Goal: Information Seeking & Learning: Learn about a topic

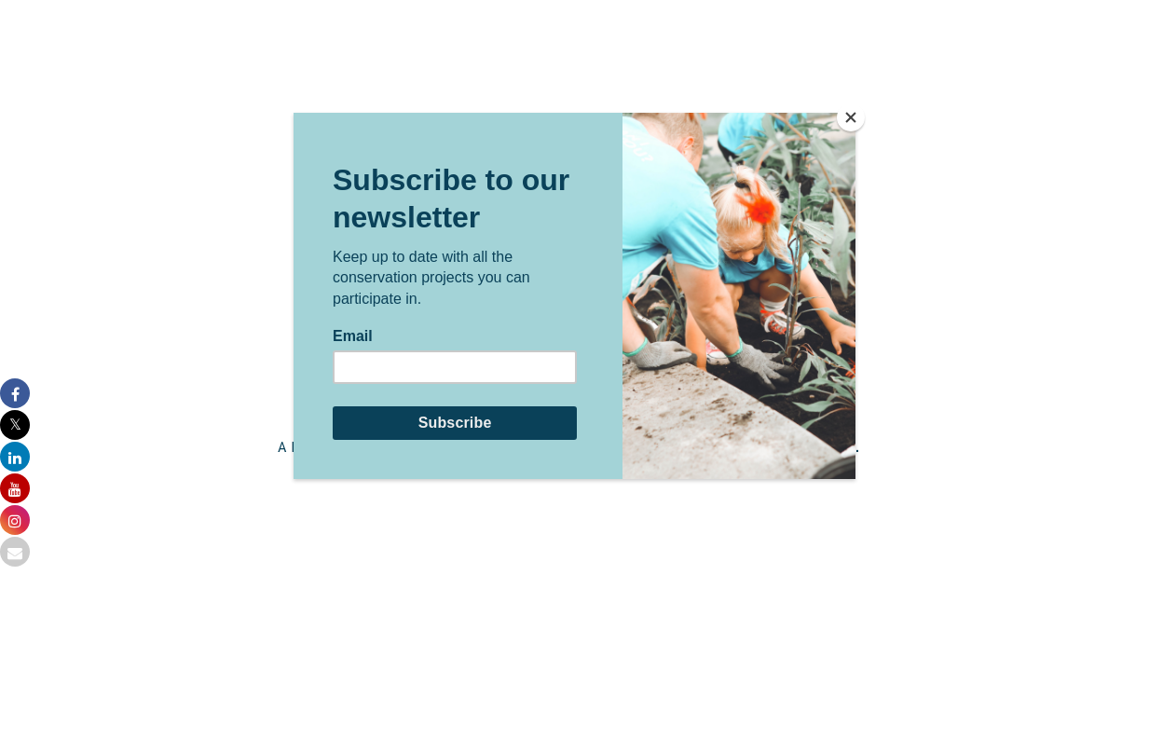
scroll to position [2742, 0]
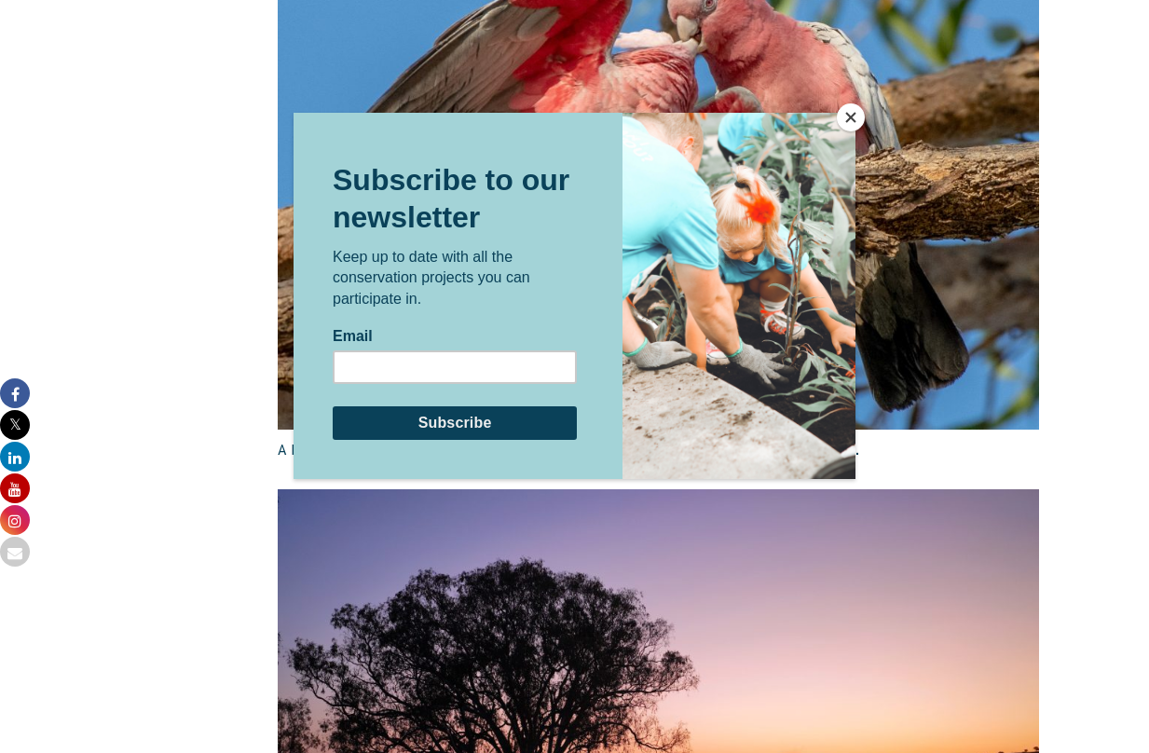
click at [857, 110] on button "Close" at bounding box center [851, 117] width 28 height 28
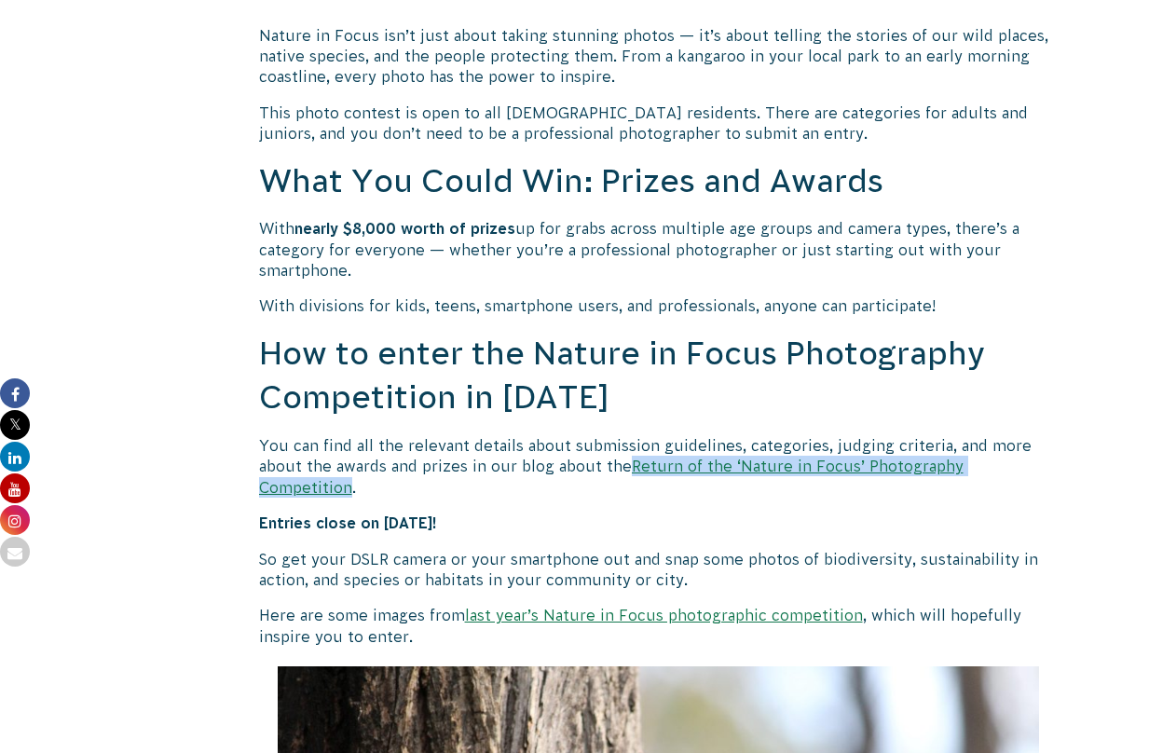
scroll to position [1396, 0]
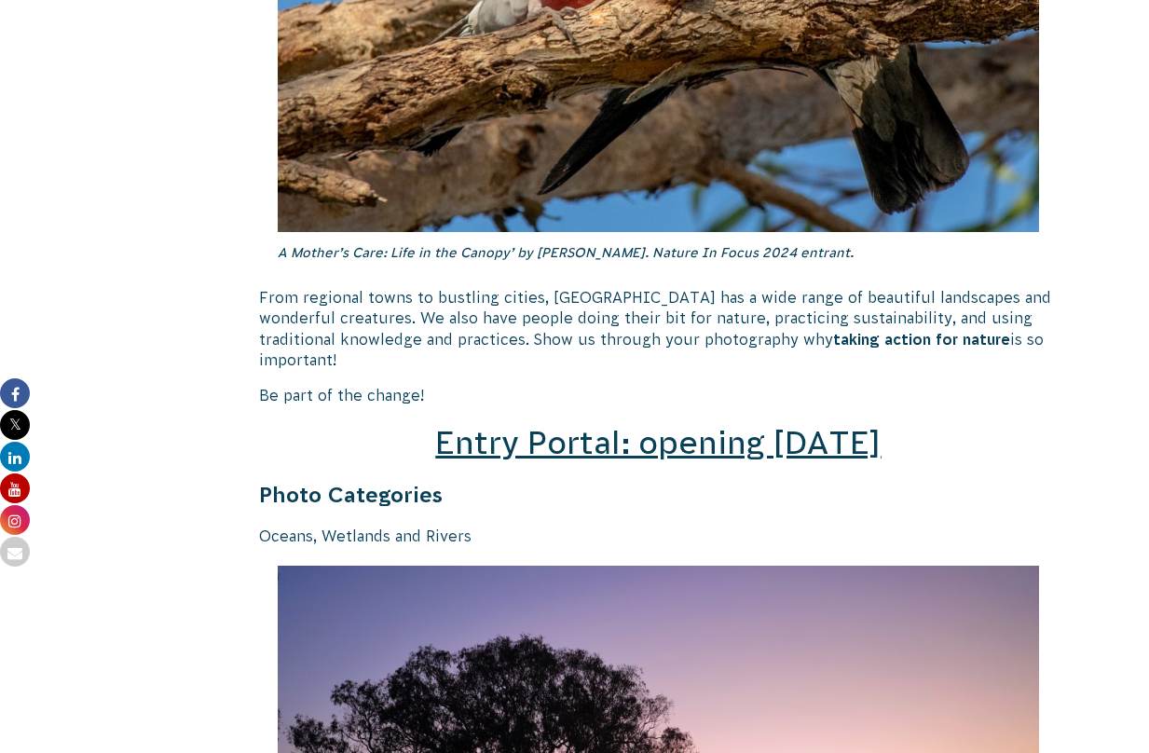
scroll to position [2472, 0]
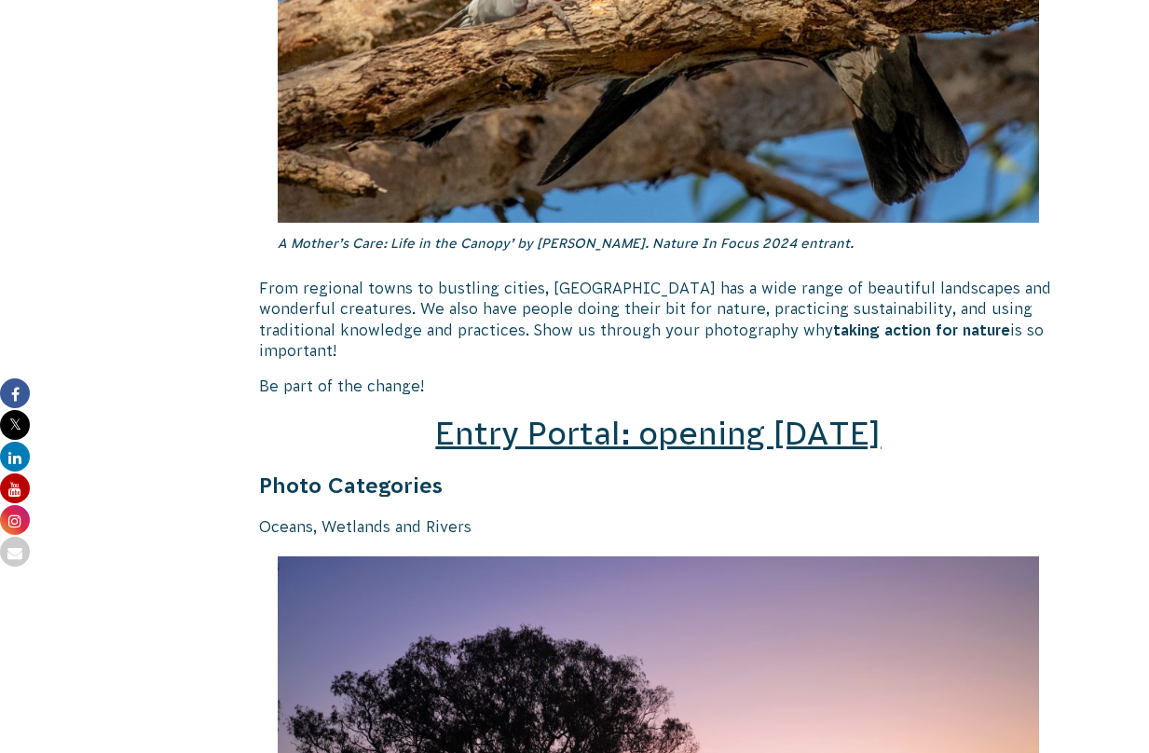
click at [757, 416] on span "Entry Portal: opening [DATE]" at bounding box center [658, 433] width 446 height 35
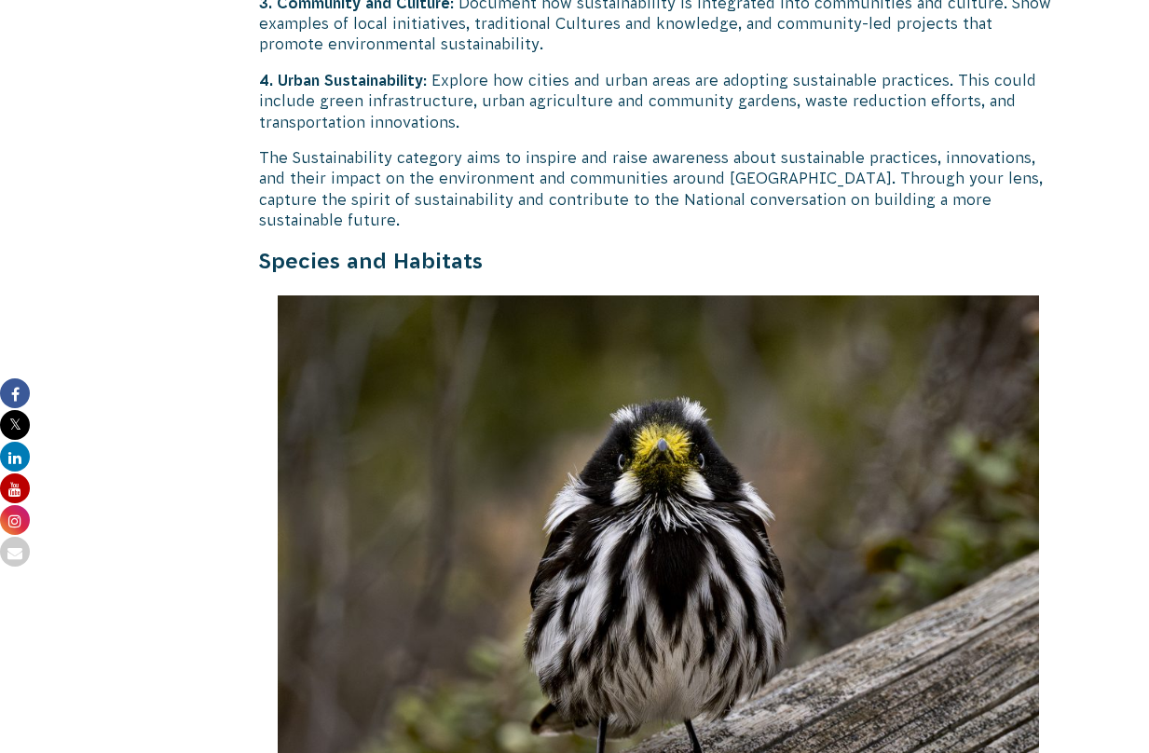
scroll to position [5249, 0]
